Goal: Task Accomplishment & Management: Complete application form

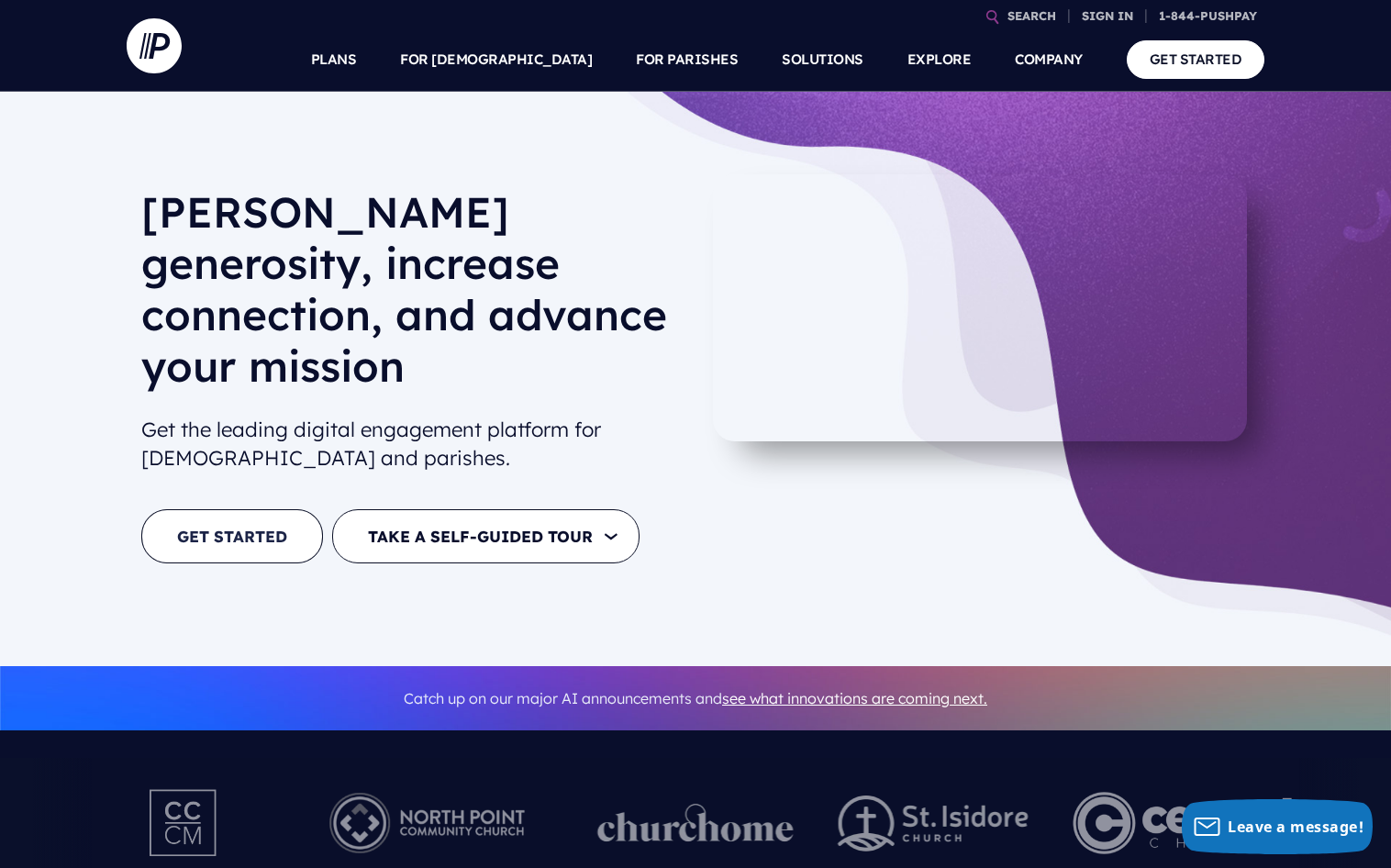
click at [236, 509] on link "GET STARTED" at bounding box center [232, 536] width 181 height 54
